Goal: Check status: Check status

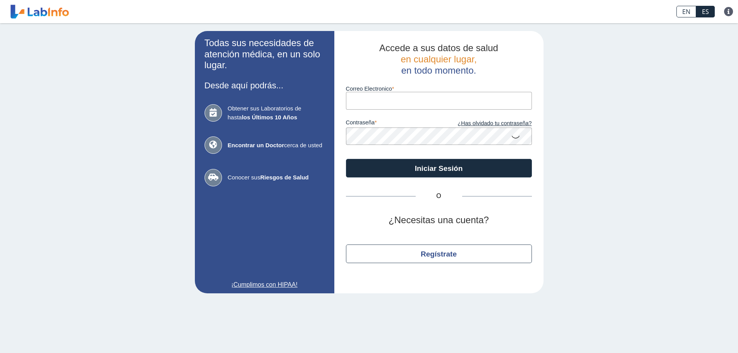
type input "[EMAIL_ADDRESS][DOMAIN_NAME]"
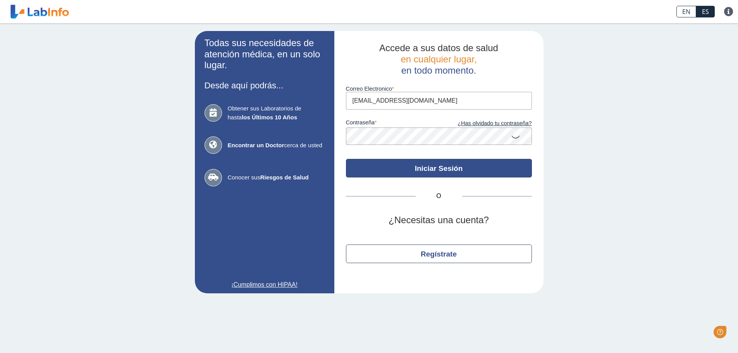
click at [443, 169] on button "Iniciar Sesión" at bounding box center [439, 168] width 186 height 19
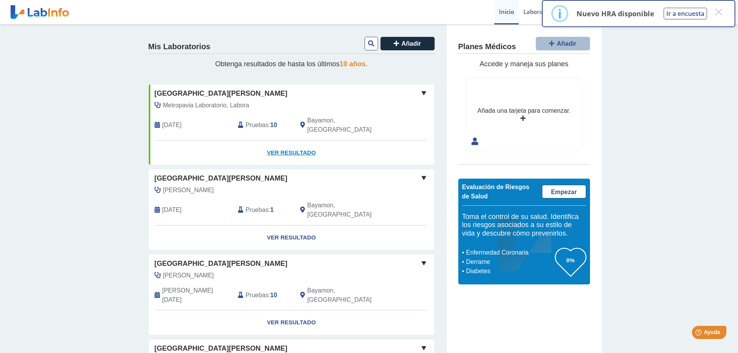
click at [283, 142] on link "Ver Resultado" at bounding box center [292, 153] width 286 height 24
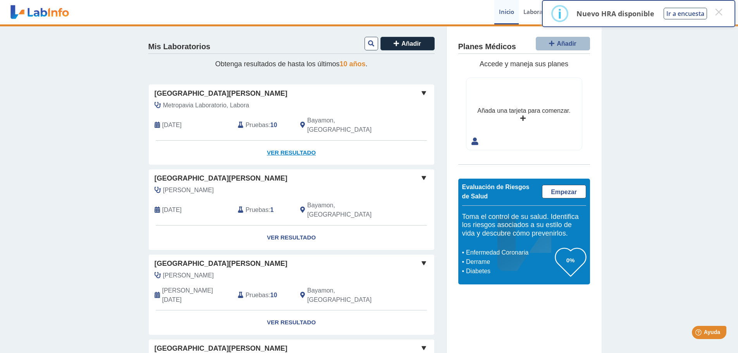
click at [277, 142] on link "Ver Resultado" at bounding box center [292, 153] width 286 height 24
click at [296, 144] on link "Ver Resultado" at bounding box center [292, 153] width 286 height 24
click at [716, 16] on button "×" at bounding box center [719, 12] width 14 height 14
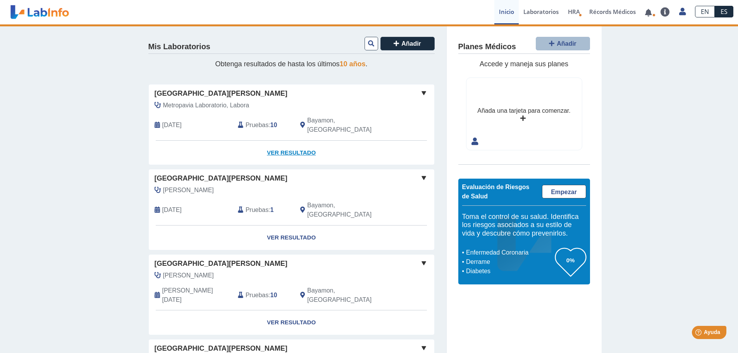
click at [279, 143] on link "Ver Resultado" at bounding box center [292, 153] width 286 height 24
click at [251, 120] on span "Pruebas" at bounding box center [257, 124] width 23 height 9
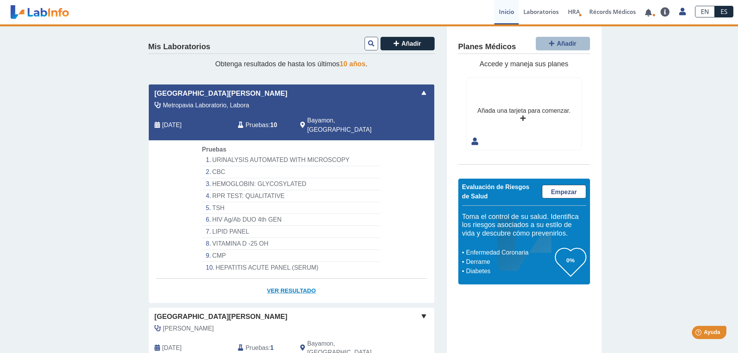
click at [298, 279] on link "Ver Resultado" at bounding box center [292, 291] width 286 height 24
click at [289, 279] on link "Ver Resultado" at bounding box center [292, 291] width 286 height 24
click at [287, 279] on link "Ver Resultado" at bounding box center [292, 291] width 286 height 24
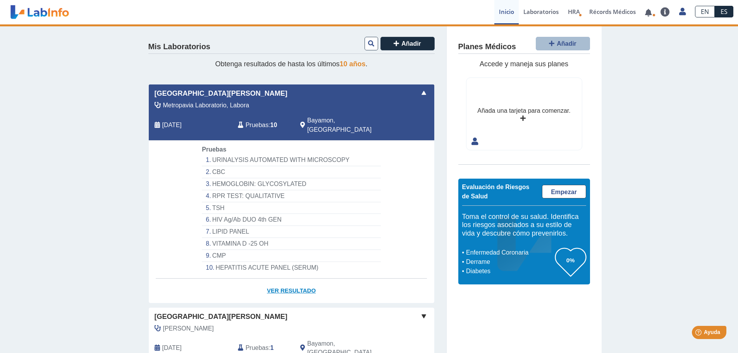
click at [287, 279] on link "Ver Resultado" at bounding box center [292, 291] width 286 height 24
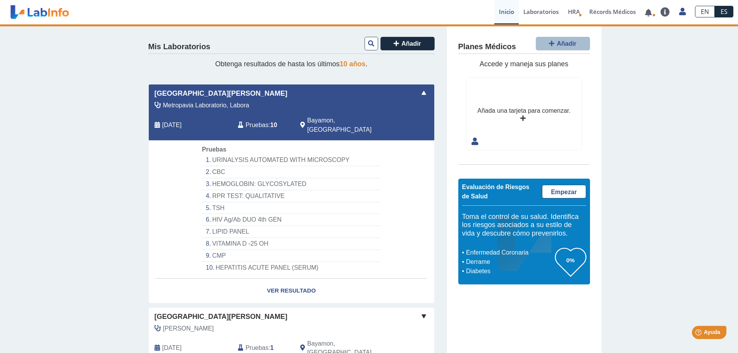
click at [162, 120] on span "[DATE]" at bounding box center [171, 124] width 19 height 9
click at [295, 281] on link "Ver Resultado" at bounding box center [292, 291] width 286 height 24
click at [273, 262] on li "HEPATITIS ACUTE PANEL (SERUM)" at bounding box center [291, 268] width 179 height 12
click at [229, 250] on li "CMP" at bounding box center [291, 256] width 179 height 12
click at [220, 238] on li "VITAMINA D -25 OH" at bounding box center [291, 244] width 179 height 12
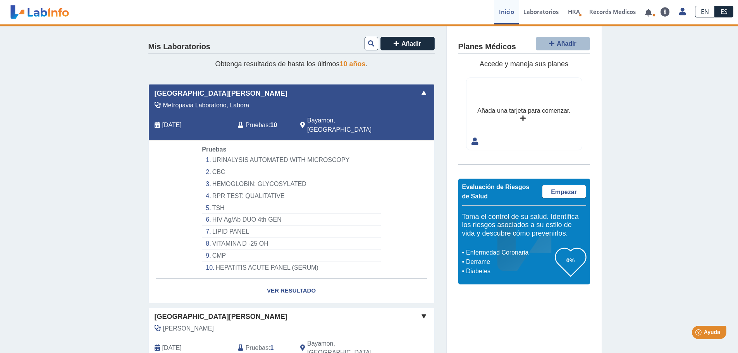
click at [220, 226] on li "LIPID PANEL" at bounding box center [291, 232] width 179 height 12
click at [215, 214] on li "HIV Ag/Ab DUO 4th GEN" at bounding box center [291, 220] width 179 height 12
click at [214, 202] on li "TSH" at bounding box center [291, 208] width 179 height 12
click at [214, 190] on li "RPR TEST: QUALITATIVE" at bounding box center [291, 196] width 179 height 12
click at [218, 190] on li "RPR TEST: QUALITATIVE" at bounding box center [291, 196] width 179 height 12
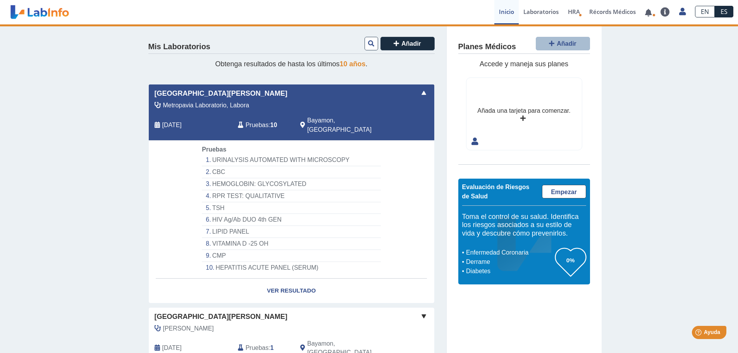
click at [220, 178] on li "HEMOGLOBIN: GLYCOSYLATED" at bounding box center [291, 184] width 179 height 12
click at [220, 166] on li "CBC" at bounding box center [291, 172] width 179 height 12
click at [219, 155] on li "URINALYSIS AUTOMATED WITH MICROSCOPY" at bounding box center [291, 160] width 179 height 12
click at [219, 154] on li "URINALYSIS AUTOMATED WITH MICROSCOPY" at bounding box center [291, 160] width 179 height 12
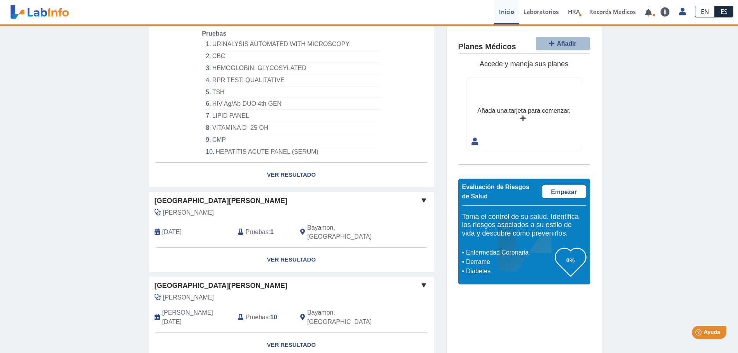
scroll to position [116, 0]
click at [285, 168] on link "Ver Resultado" at bounding box center [292, 174] width 286 height 24
click at [283, 165] on link "Ver Resultado" at bounding box center [292, 174] width 286 height 24
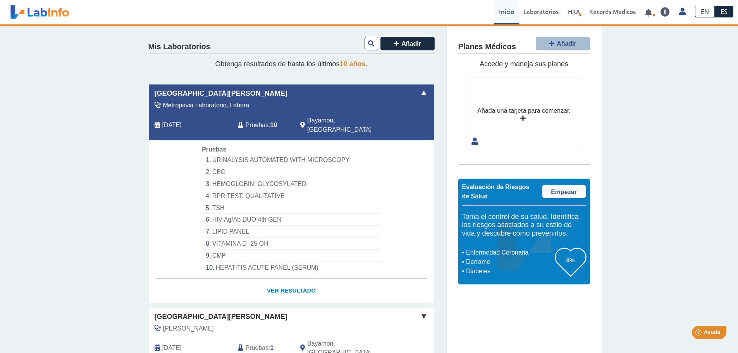
click at [281, 280] on link "Ver Resultado" at bounding box center [292, 291] width 286 height 24
click at [54, 15] on link at bounding box center [40, 11] width 64 height 19
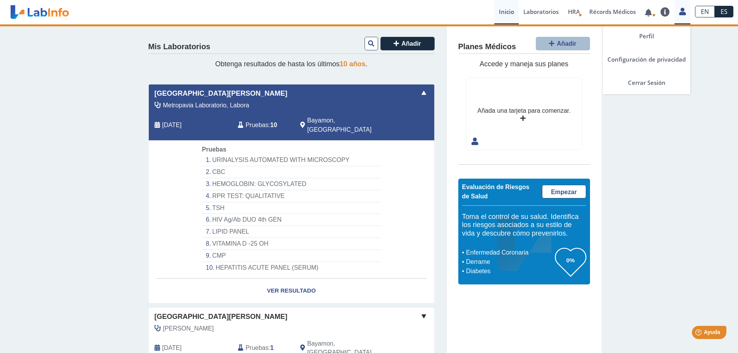
click at [683, 12] on icon at bounding box center [682, 12] width 7 height 6
click at [650, 79] on link "Cerrar Sesión" at bounding box center [647, 82] width 88 height 23
click at [642, 85] on link "Cerrar Sesión" at bounding box center [647, 82] width 88 height 23
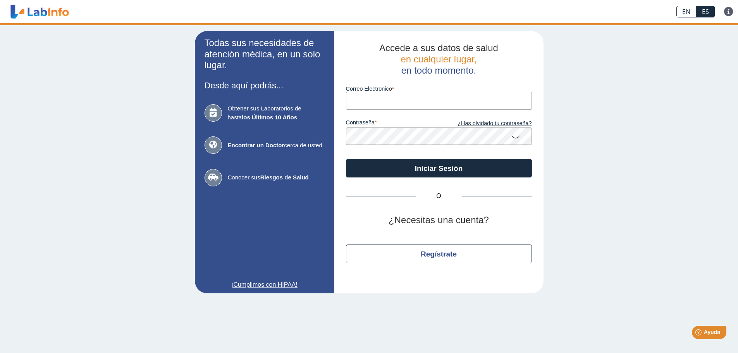
type input "[EMAIL_ADDRESS][DOMAIN_NAME]"
click at [640, 84] on div "Todas sus necesidades de atención médica, en un solo lugar. Desde aquí podrás..…" at bounding box center [369, 162] width 738 height 278
